Goal: Use online tool/utility: Utilize a website feature to perform a specific function

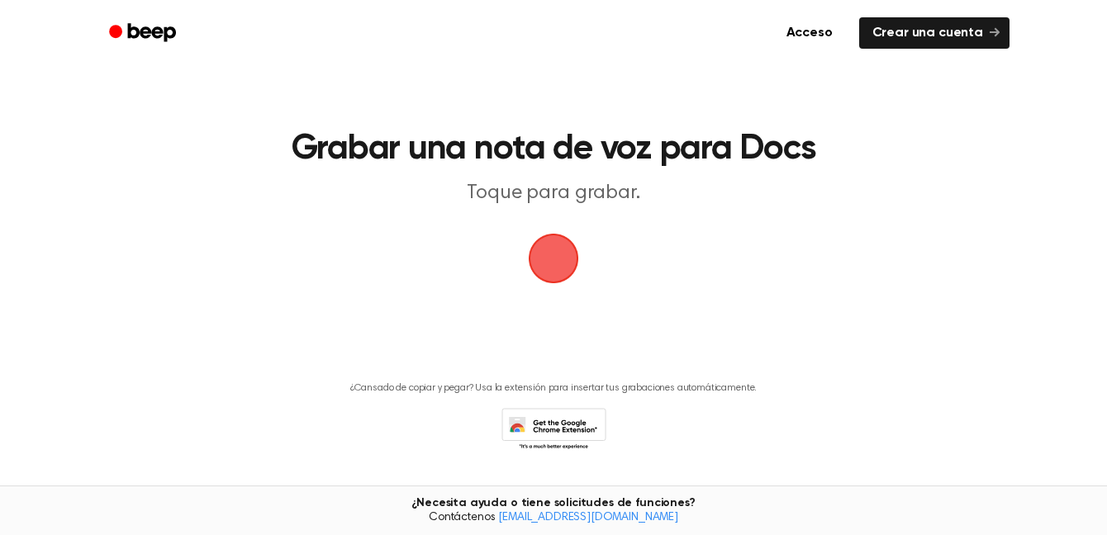
click at [552, 270] on span "button" at bounding box center [553, 258] width 46 height 46
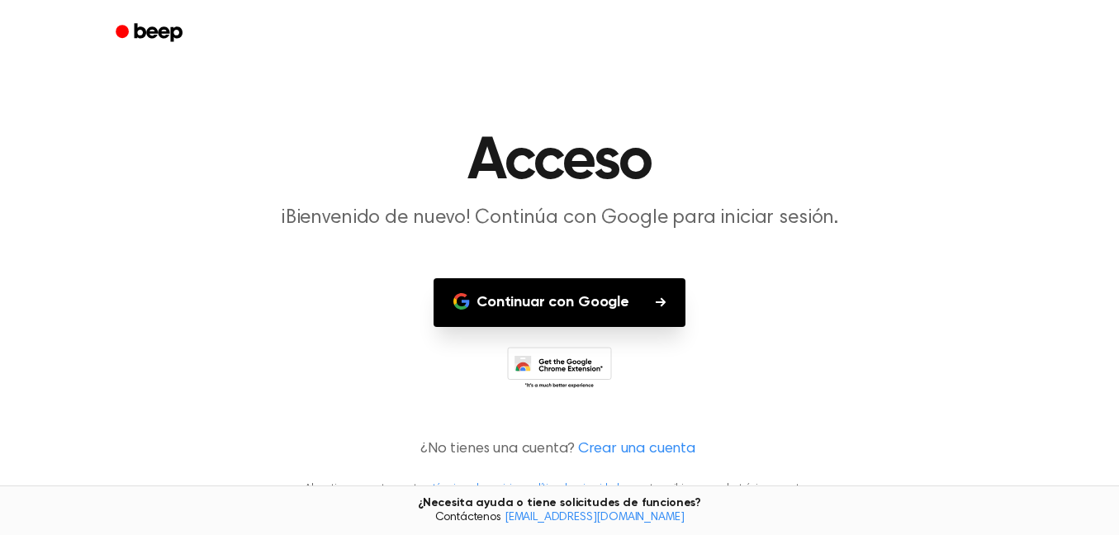
click at [556, 307] on font "Continuar con Google" at bounding box center [552, 302] width 153 height 15
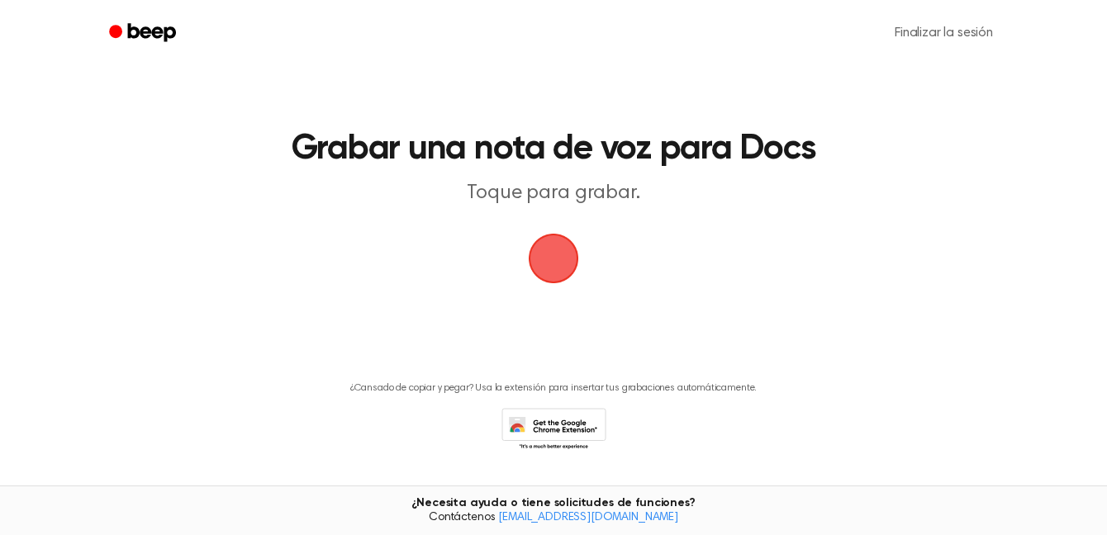
click at [1093, 270] on main "Grabar una nota de voz para Docs Toque para grabar. ¿Cansado de copiar y pegar?…" at bounding box center [553, 250] width 1107 height 500
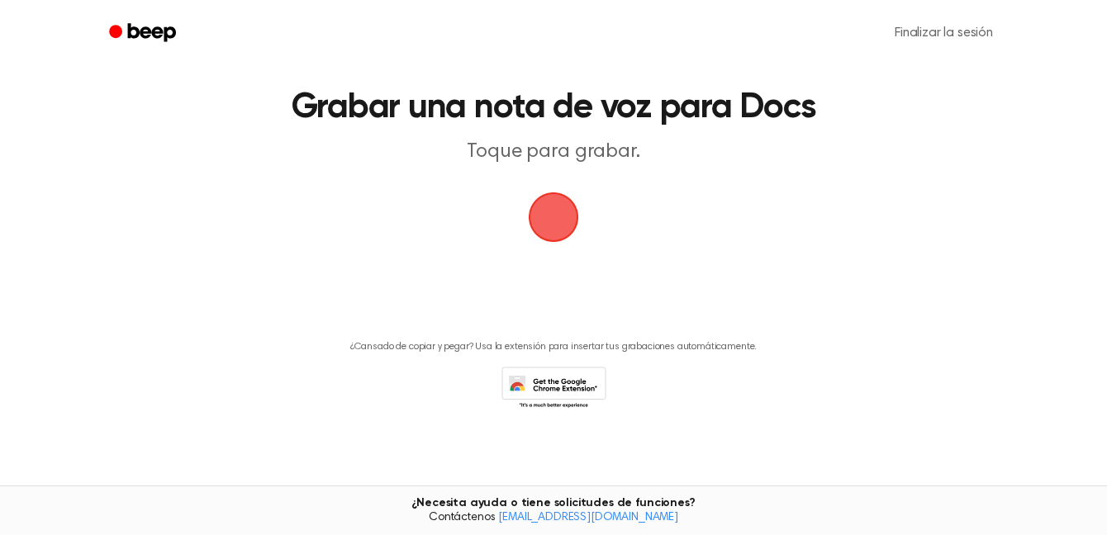
scroll to position [44, 0]
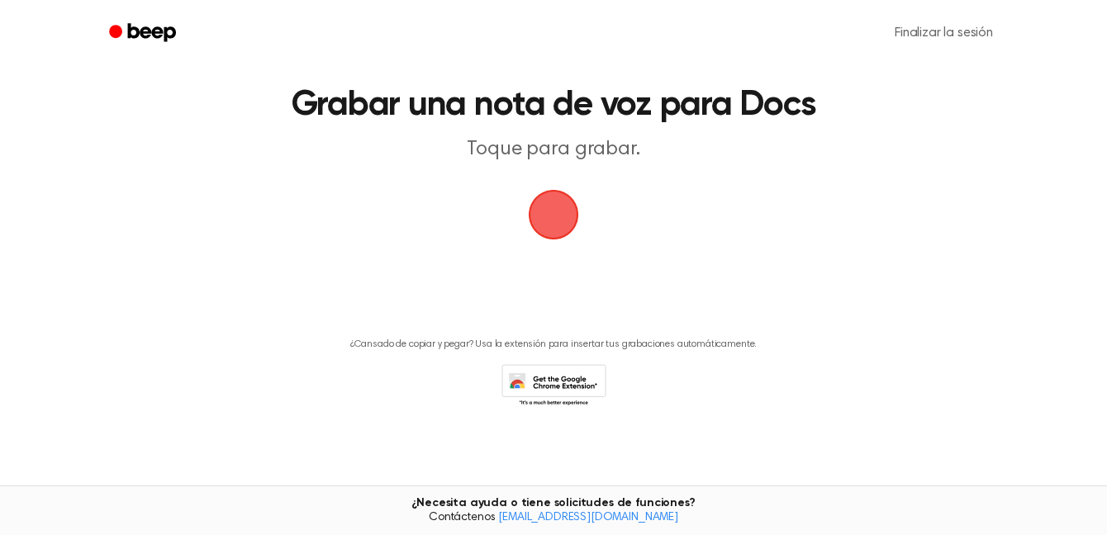
click at [570, 212] on span "button" at bounding box center [553, 215] width 46 height 46
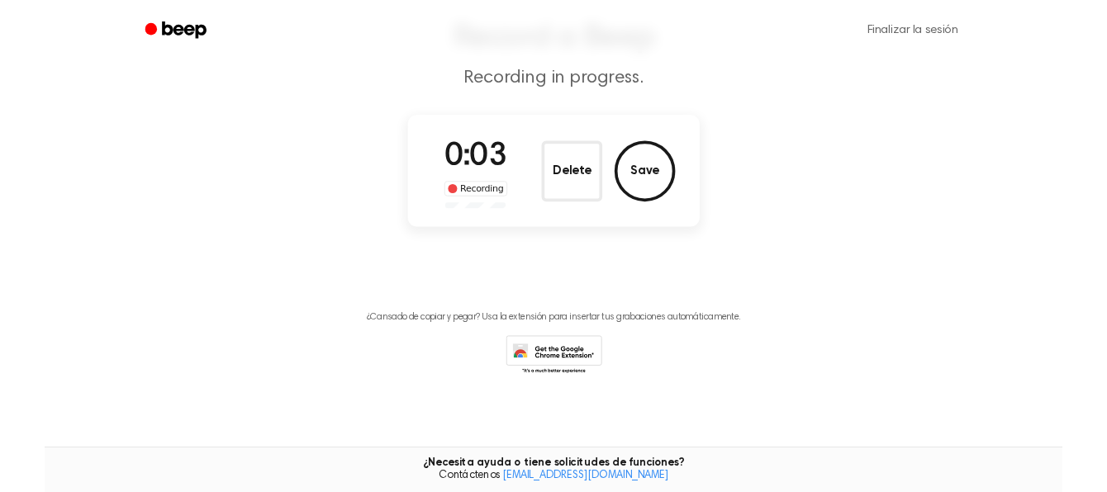
scroll to position [119, 0]
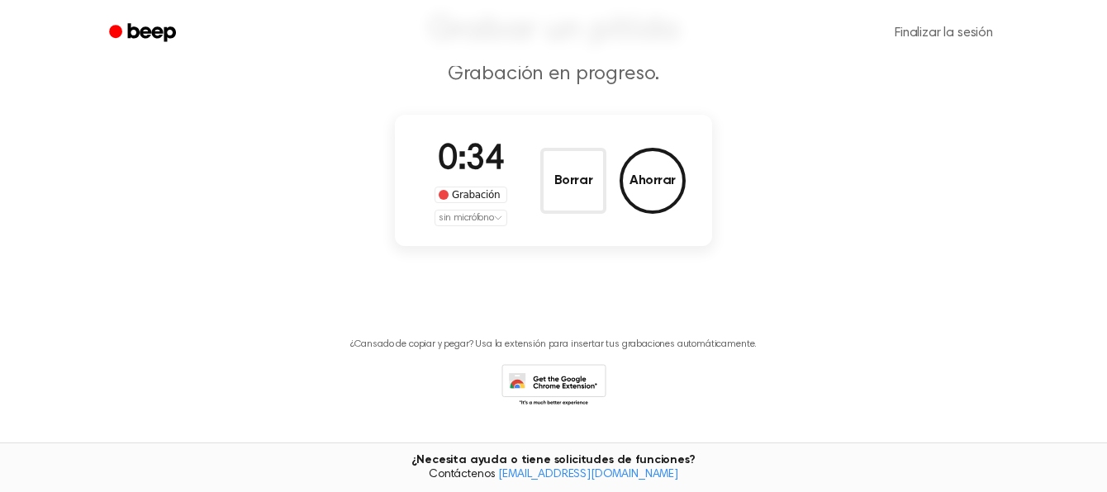
drag, startPoint x: 510, startPoint y: 220, endPoint x: 529, endPoint y: 247, distance: 33.2
click at [529, 247] on main "Grabar un pitido Grabación en progreso. 0:34 Grabación sin micrófono Borrar Aho…" at bounding box center [553, 168] width 1107 height 575
click at [783, 121] on main "Grabar un pitido Grabación en progreso. 0:38 Grabación sin micrófono Borrar Aho…" at bounding box center [553, 168] width 1107 height 575
click at [651, 183] on font "Ahorrar" at bounding box center [652, 180] width 46 height 13
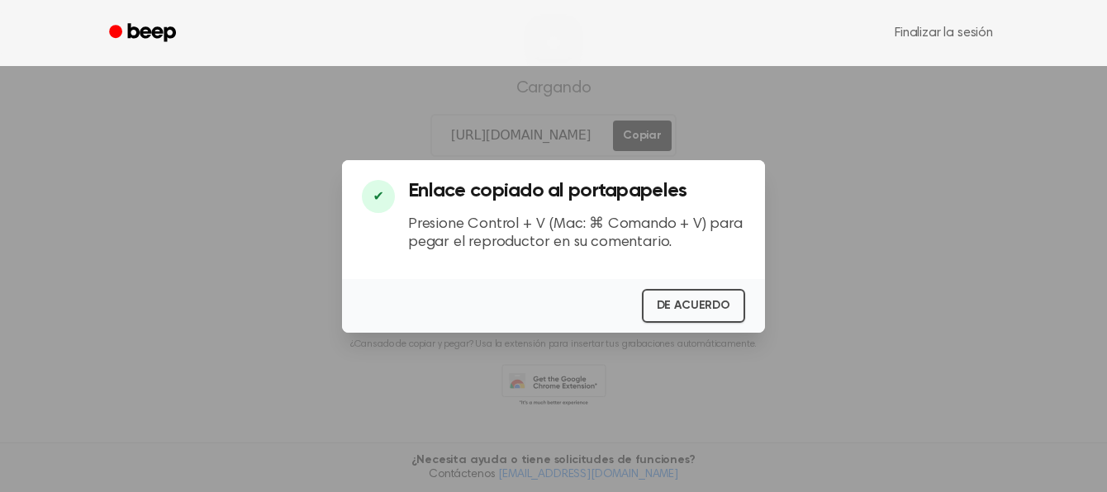
scroll to position [241, 0]
click at [675, 309] on font "DE ACUERDO" at bounding box center [693, 306] width 73 height 12
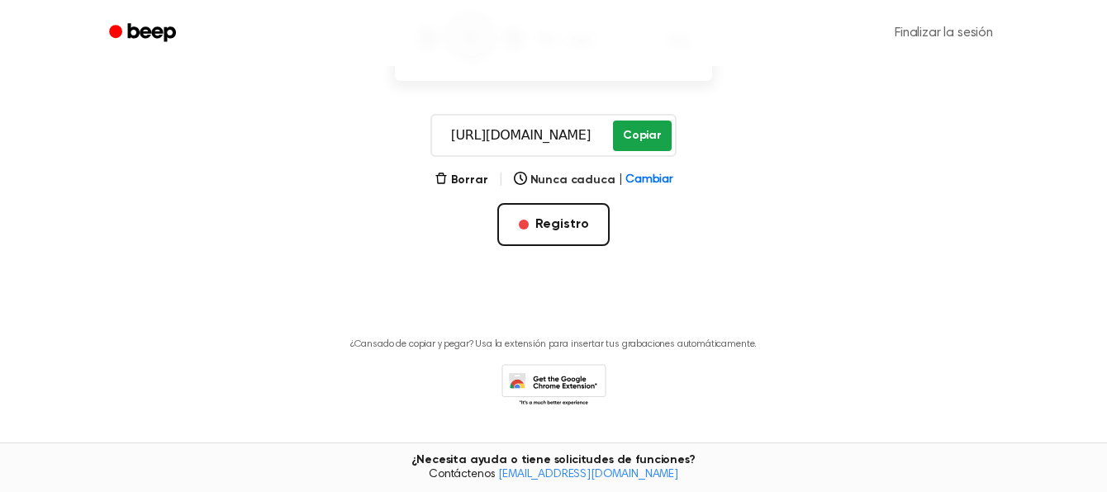
click at [643, 135] on font "Copiar" at bounding box center [642, 136] width 39 height 12
click at [634, 137] on font "Copiar" at bounding box center [642, 136] width 39 height 12
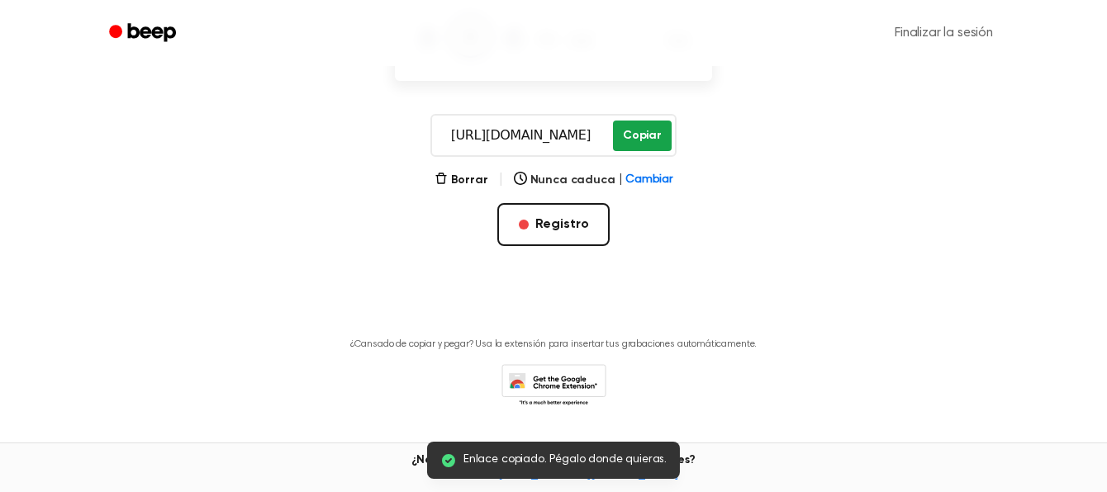
drag, startPoint x: 603, startPoint y: 136, endPoint x: 623, endPoint y: 135, distance: 19.8
click at [623, 135] on div "[URL][DOMAIN_NAME] Copiar" at bounding box center [553, 135] width 246 height 43
click at [623, 135] on button "Copiar" at bounding box center [642, 136] width 59 height 31
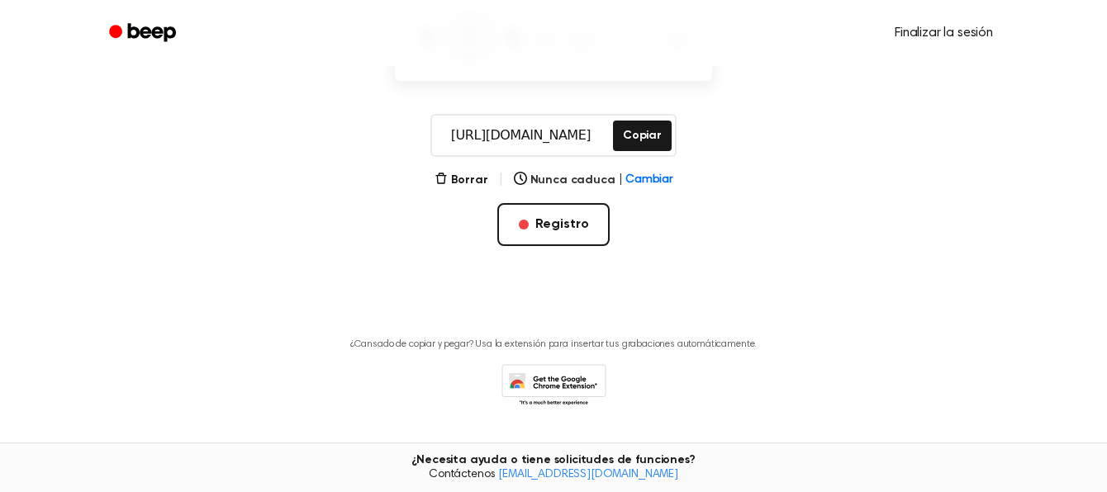
click at [935, 31] on font "Finalizar la sesión" at bounding box center [943, 32] width 98 height 13
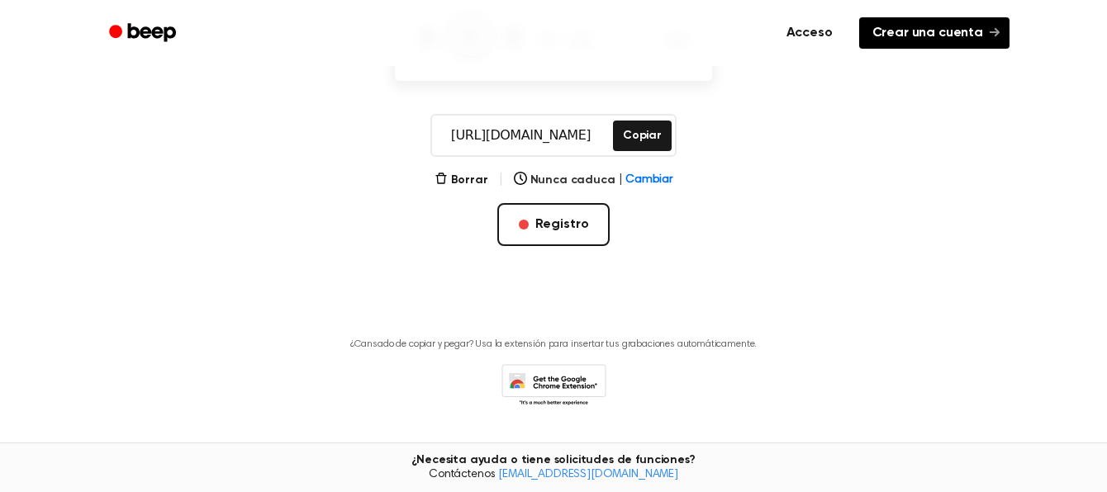
click at [936, 36] on font "Crear una cuenta" at bounding box center [927, 32] width 111 height 13
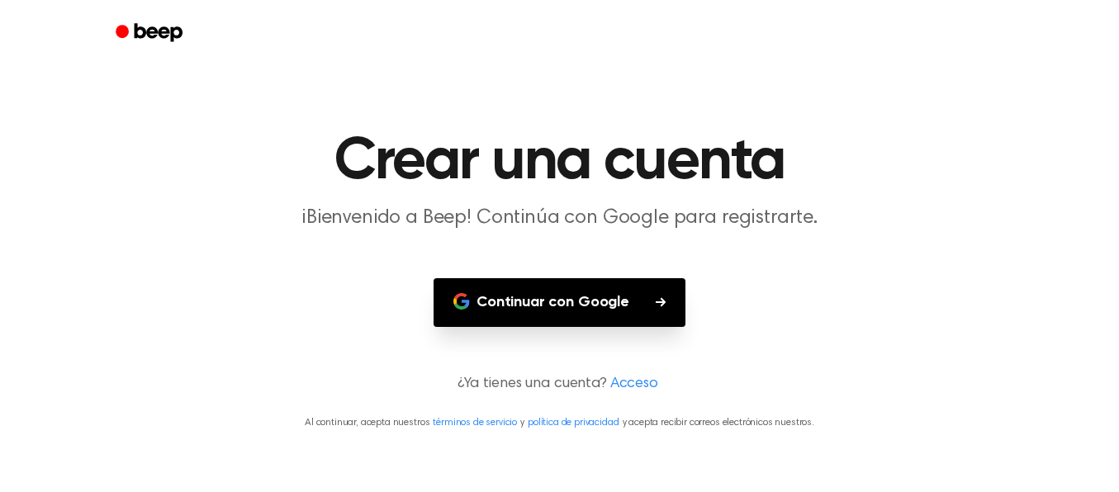
click at [557, 295] on font "Continuar con Google" at bounding box center [552, 302] width 153 height 15
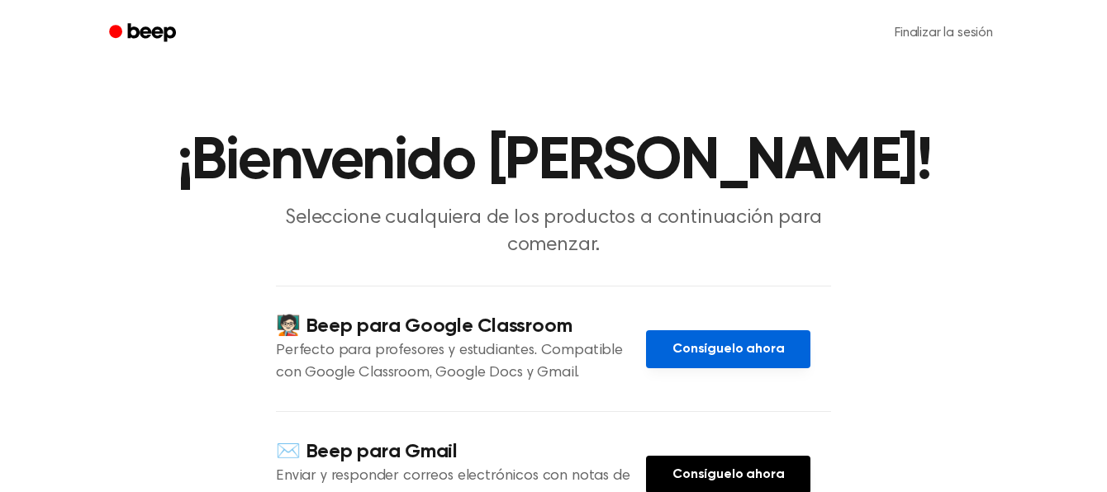
click at [702, 356] on font "Consíguelo ahora" at bounding box center [727, 349] width 111 height 13
